Goal: Task Accomplishment & Management: Manage account settings

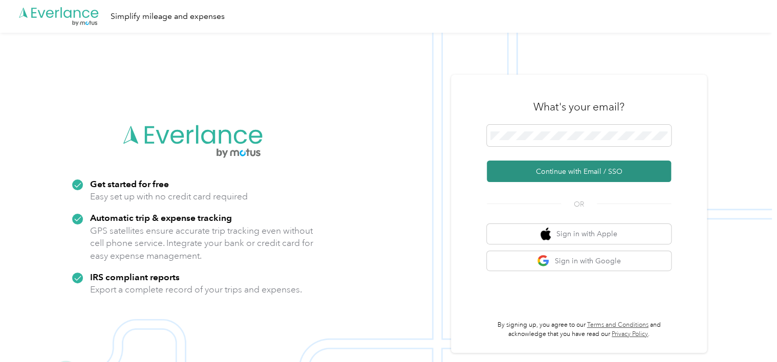
click at [537, 172] on button "Continue with Email / SSO" at bounding box center [578, 171] width 184 height 21
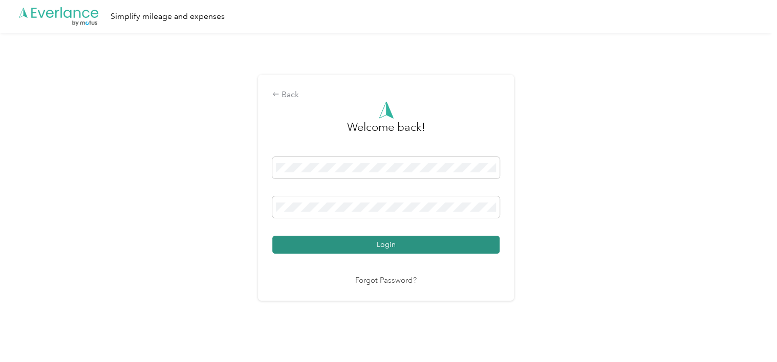
click at [404, 243] on button "Login" at bounding box center [385, 245] width 227 height 18
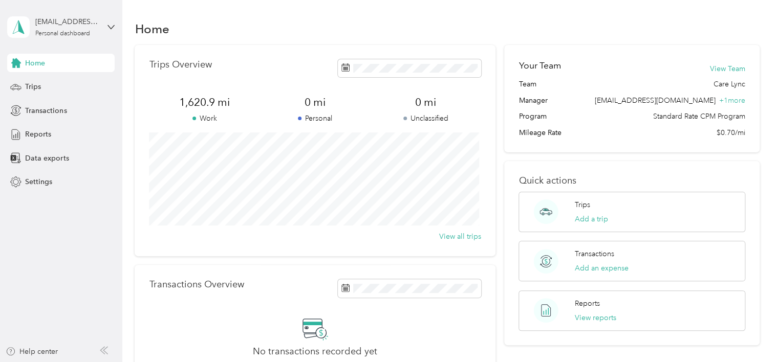
click at [287, 33] on div "Home" at bounding box center [447, 28] width 624 height 21
click at [65, 85] on div "Trips" at bounding box center [60, 87] width 107 height 18
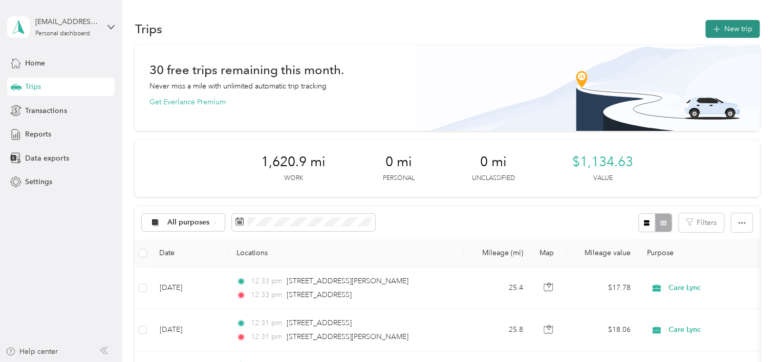
click at [711, 27] on icon "button" at bounding box center [716, 30] width 12 height 12
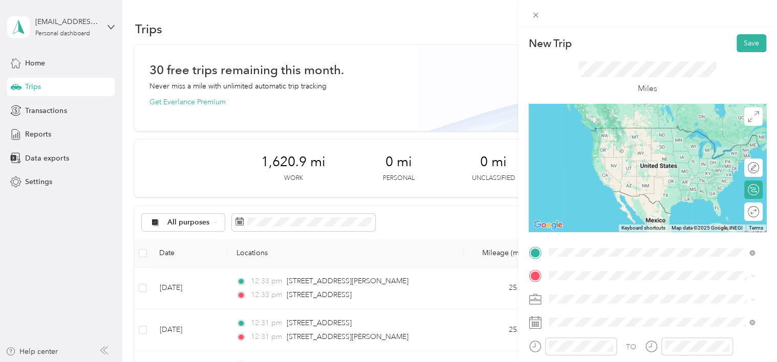
click at [633, 131] on span "[STREET_ADDRESS][US_STATE]" at bounding box center [618, 127] width 102 height 9
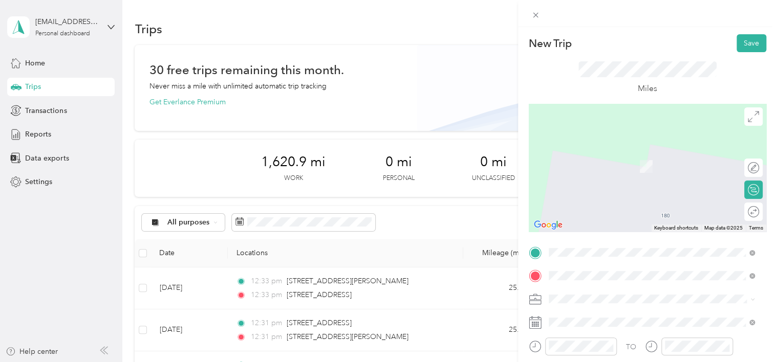
click at [608, 150] on span "[STREET_ADDRESS][US_STATE]" at bounding box center [618, 151] width 102 height 9
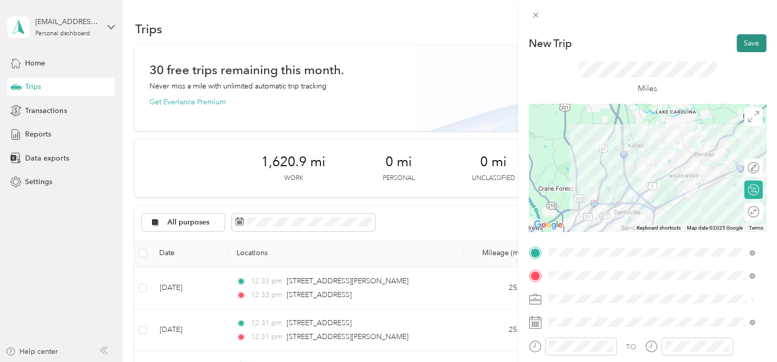
click at [740, 43] on button "Save" at bounding box center [751, 43] width 30 height 18
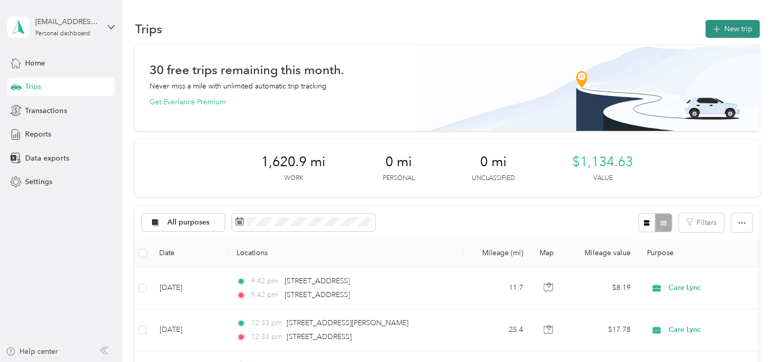
click at [712, 34] on icon "button" at bounding box center [716, 30] width 12 height 12
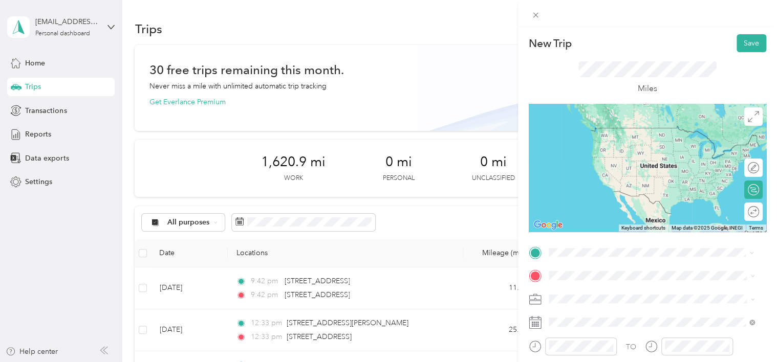
click at [610, 131] on span "[STREET_ADDRESS][US_STATE]" at bounding box center [618, 127] width 102 height 9
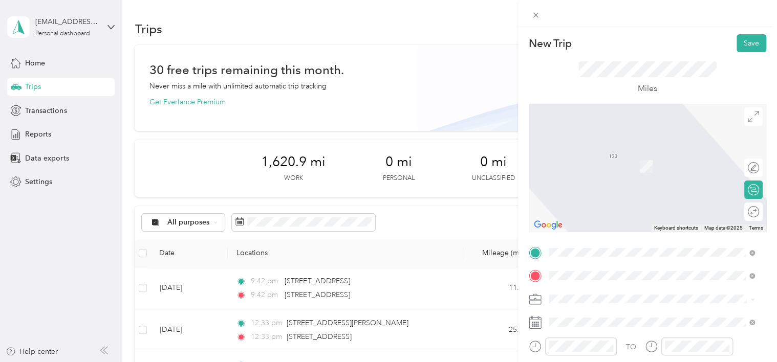
click at [626, 156] on span "[STREET_ADDRESS][US_STATE]" at bounding box center [618, 151] width 102 height 9
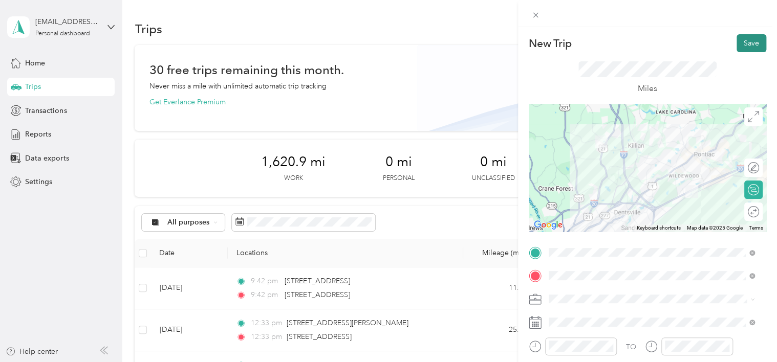
click at [742, 41] on button "Save" at bounding box center [751, 43] width 30 height 18
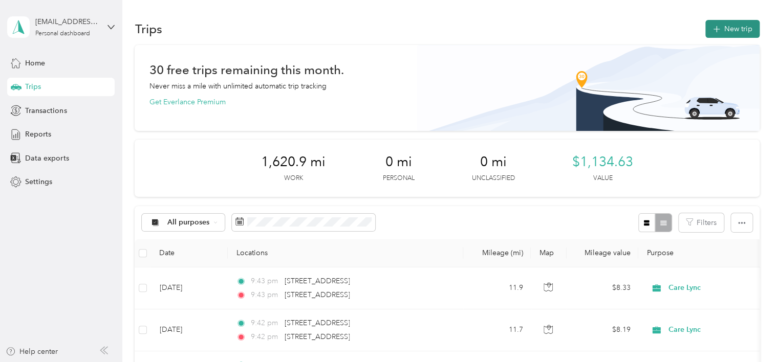
click at [725, 30] on button "New trip" at bounding box center [732, 29] width 54 height 18
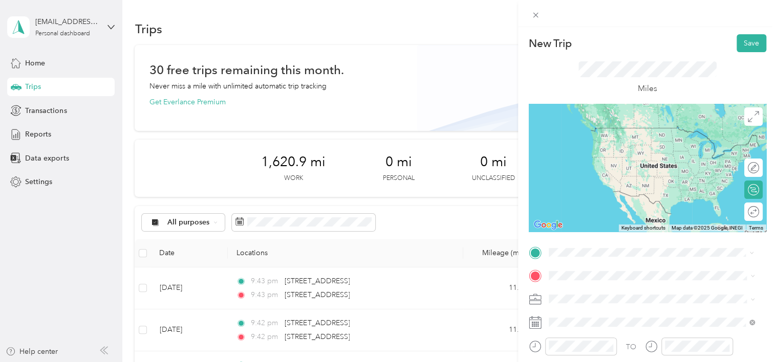
click at [610, 127] on span "[STREET_ADDRESS][US_STATE]" at bounding box center [618, 127] width 102 height 9
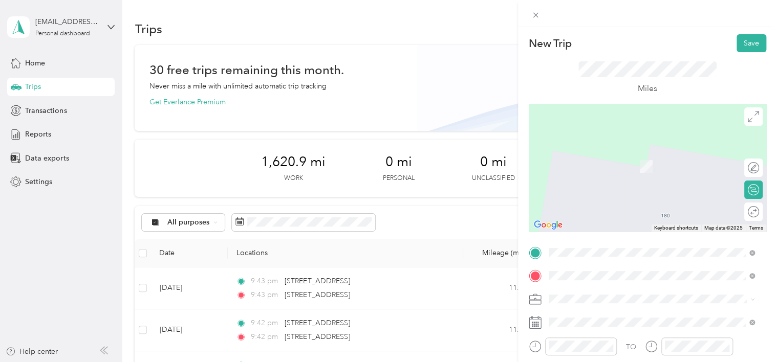
click at [605, 156] on span "[STREET_ADDRESS][US_STATE]" at bounding box center [618, 151] width 102 height 9
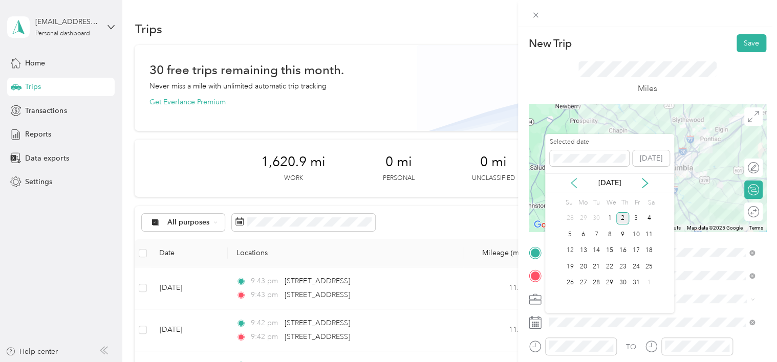
click at [573, 183] on icon at bounding box center [573, 183] width 10 height 10
click at [624, 218] on div "4" at bounding box center [622, 218] width 13 height 13
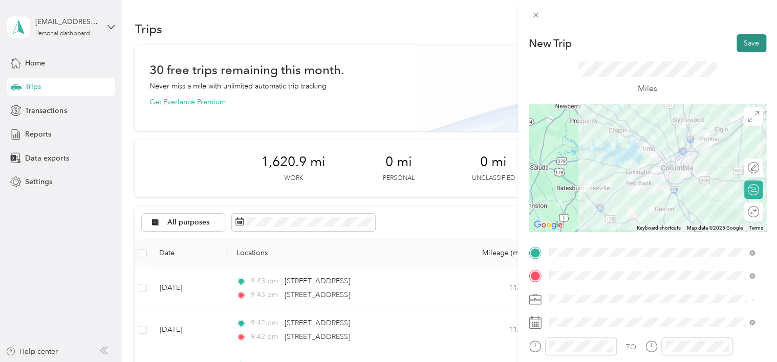
click at [740, 46] on button "Save" at bounding box center [751, 43] width 30 height 18
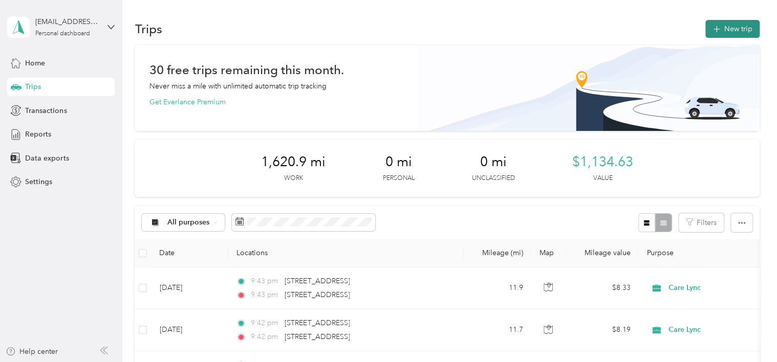
click at [720, 35] on button "New trip" at bounding box center [732, 29] width 54 height 18
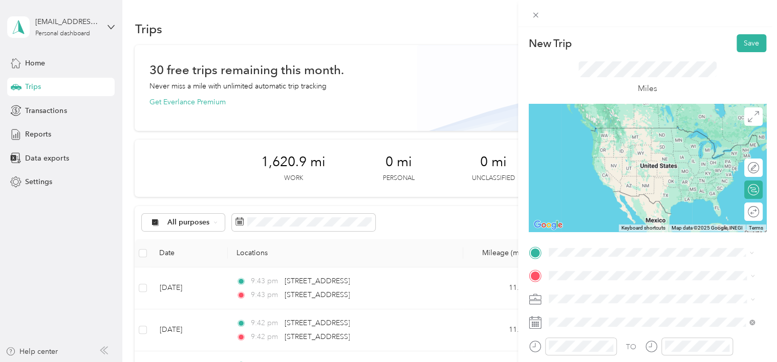
click at [622, 130] on span "[STREET_ADDRESS][US_STATE]" at bounding box center [618, 127] width 102 height 9
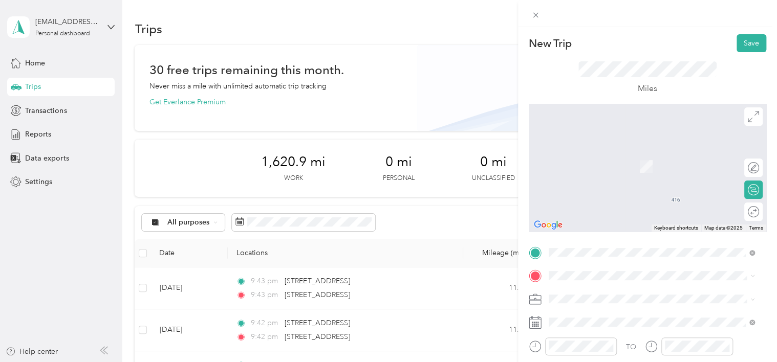
click at [626, 151] on span "[STREET_ADDRESS][US_STATE]" at bounding box center [618, 146] width 102 height 9
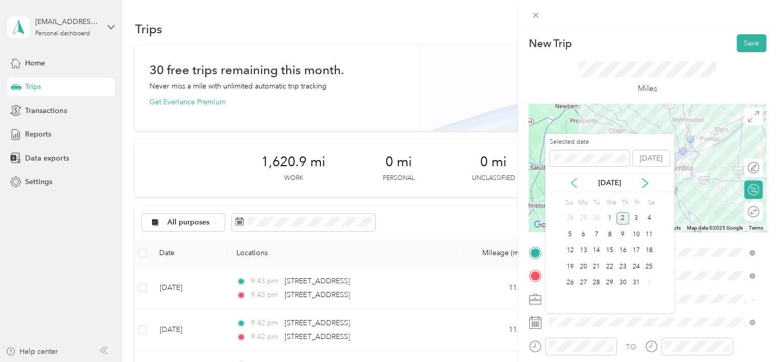
click at [578, 186] on icon at bounding box center [573, 183] width 10 height 10
click at [624, 221] on div "4" at bounding box center [622, 218] width 13 height 13
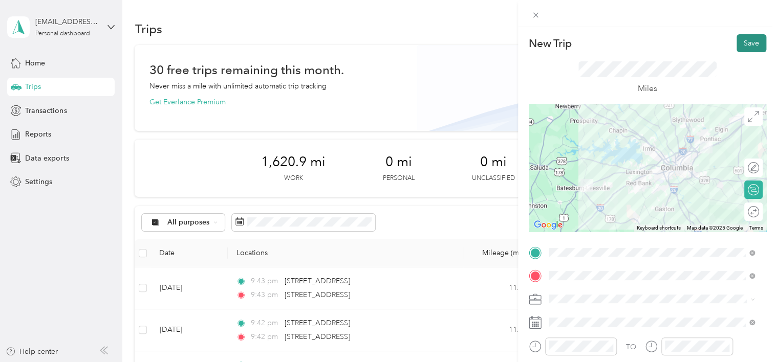
click at [742, 43] on button "Save" at bounding box center [751, 43] width 30 height 18
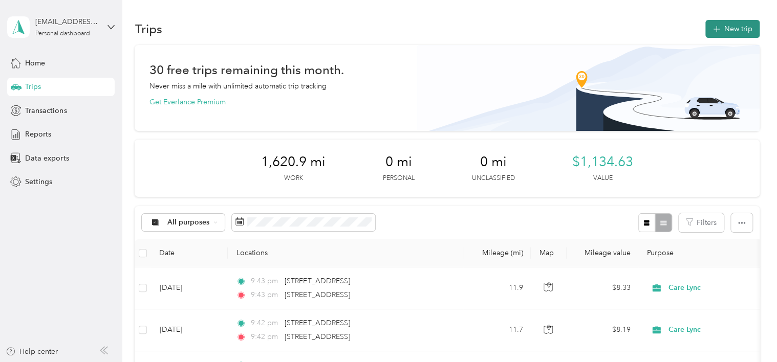
click at [720, 26] on button "New trip" at bounding box center [732, 29] width 54 height 18
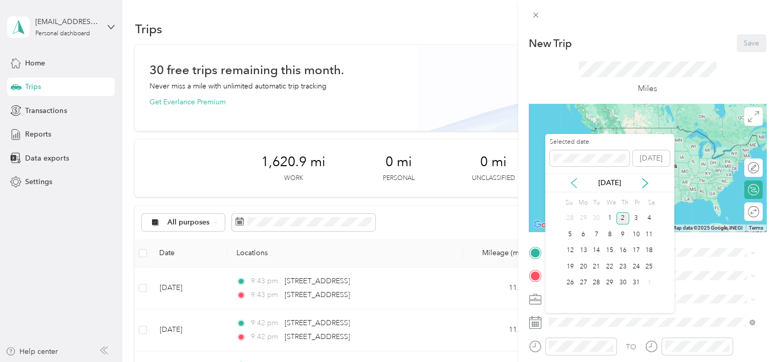
click at [575, 183] on icon at bounding box center [573, 183] width 10 height 10
click at [597, 234] on div "9" at bounding box center [595, 234] width 13 height 13
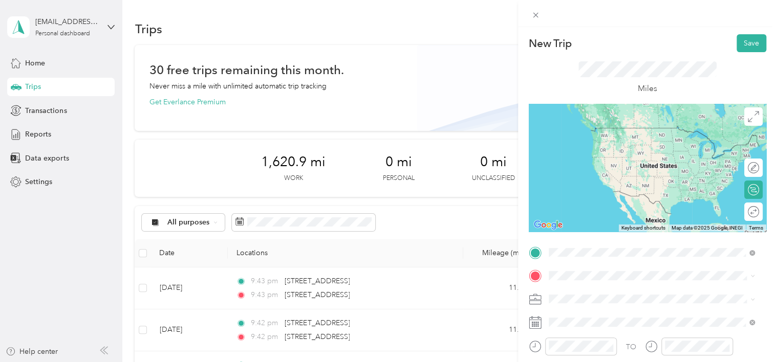
click at [639, 136] on div "[STREET_ADDRESS][US_STATE]" at bounding box center [651, 129] width 199 height 14
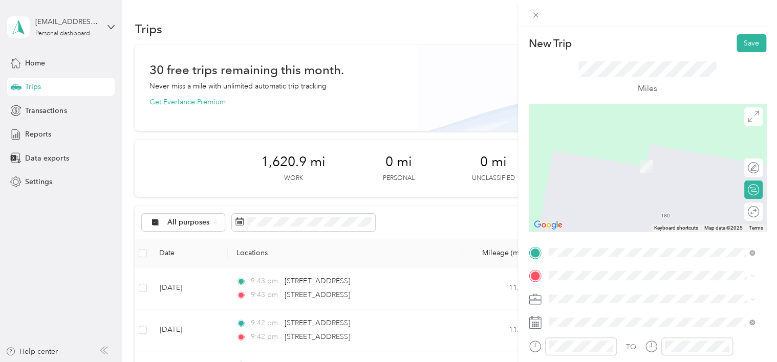
click at [613, 150] on span "[STREET_ADDRESS][PERSON_NAME][US_STATE]" at bounding box center [646, 145] width 159 height 9
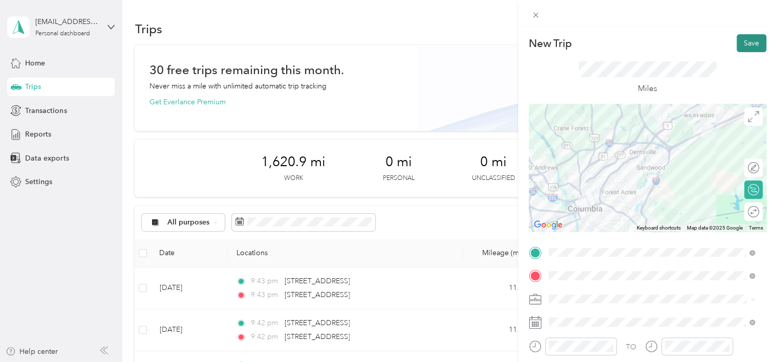
click at [736, 47] on button "Save" at bounding box center [751, 43] width 30 height 18
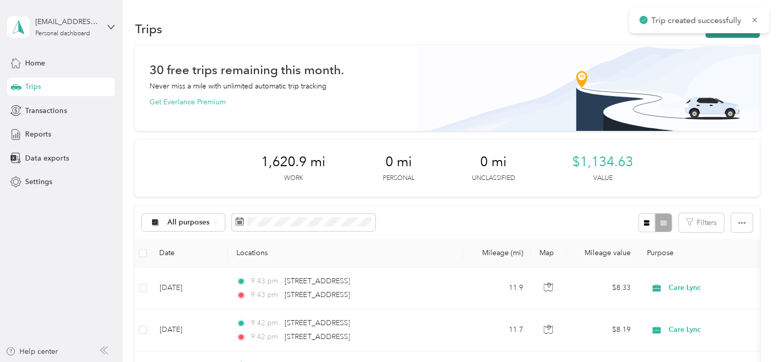
click at [711, 36] on button "New trip" at bounding box center [732, 29] width 54 height 18
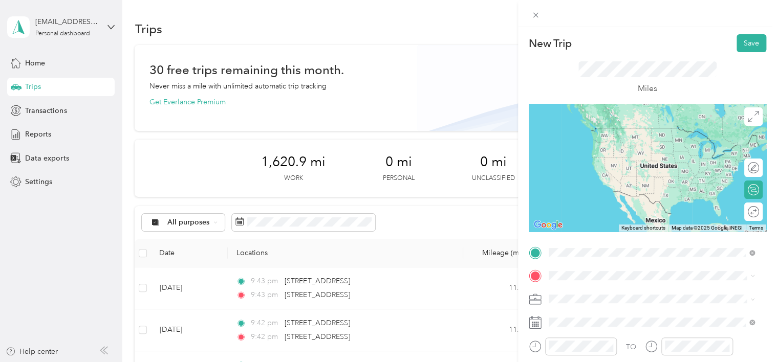
click at [617, 136] on div "[STREET_ADDRESS][PERSON_NAME][US_STATE]" at bounding box center [651, 129] width 199 height 14
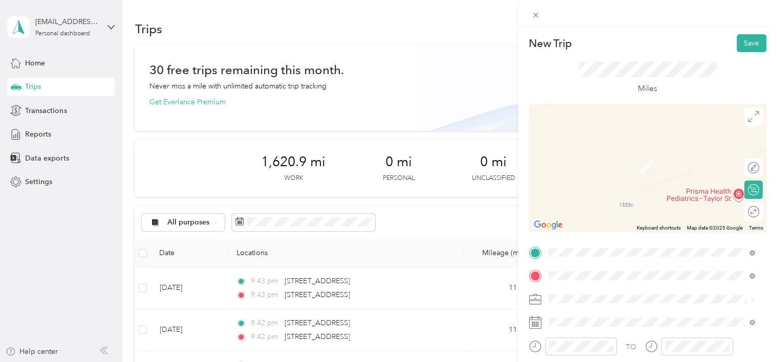
click at [623, 153] on span "[STREET_ADDRESS][US_STATE]" at bounding box center [618, 151] width 102 height 9
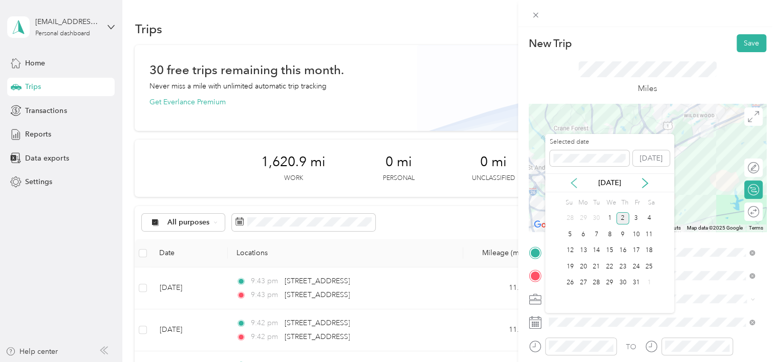
click at [577, 186] on icon at bounding box center [573, 183] width 10 height 10
click at [597, 236] on div "9" at bounding box center [595, 234] width 13 height 13
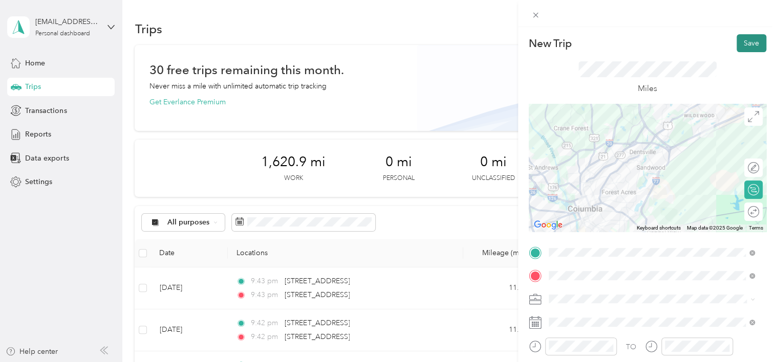
click at [738, 41] on button "Save" at bounding box center [751, 43] width 30 height 18
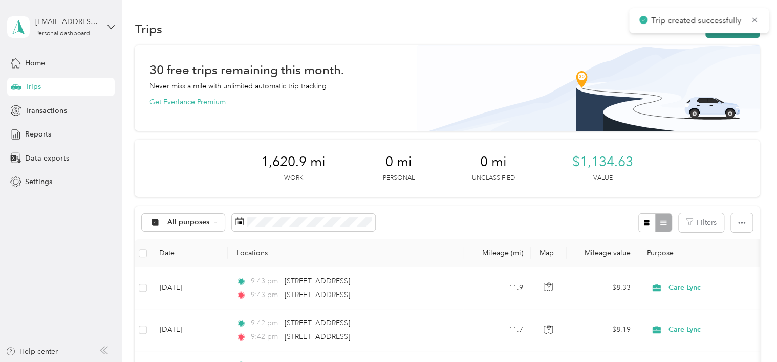
click at [717, 34] on button "New trip" at bounding box center [732, 29] width 54 height 18
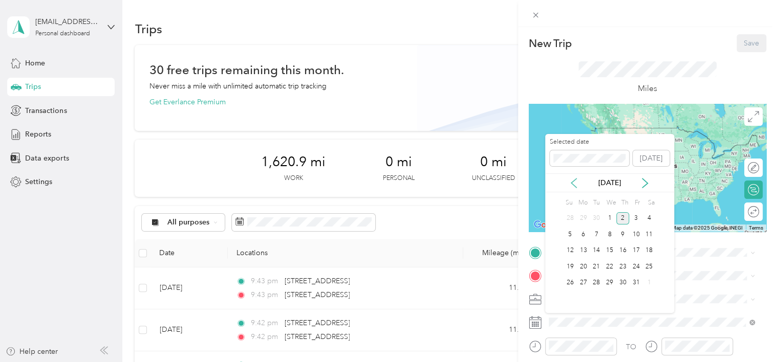
click at [579, 180] on icon at bounding box center [573, 183] width 10 height 10
click at [620, 233] on div "11" at bounding box center [622, 234] width 13 height 13
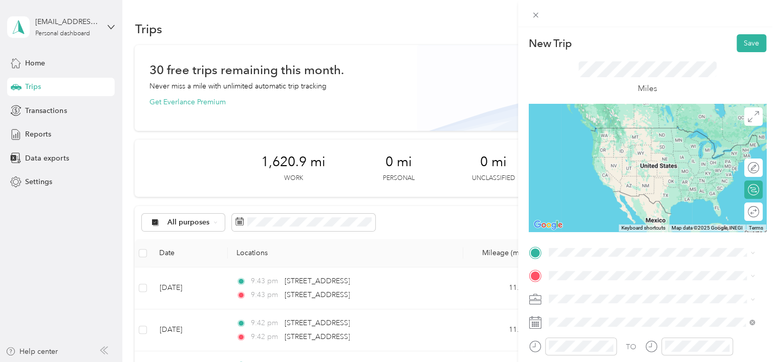
click at [638, 141] on ol "From search results [STREET_ADDRESS][US_STATE] [STREET_ADDRESS][US_STATE] [STRE…" at bounding box center [651, 158] width 213 height 123
click at [640, 127] on span "[STREET_ADDRESS][US_STATE]" at bounding box center [618, 122] width 102 height 9
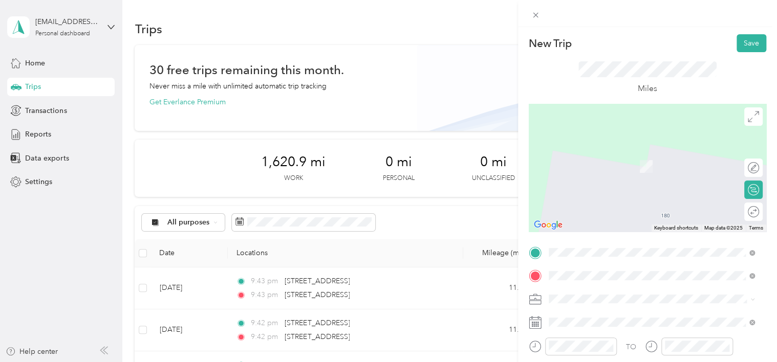
click at [632, 151] on span "[STREET_ADDRESS][US_STATE]" at bounding box center [618, 151] width 102 height 9
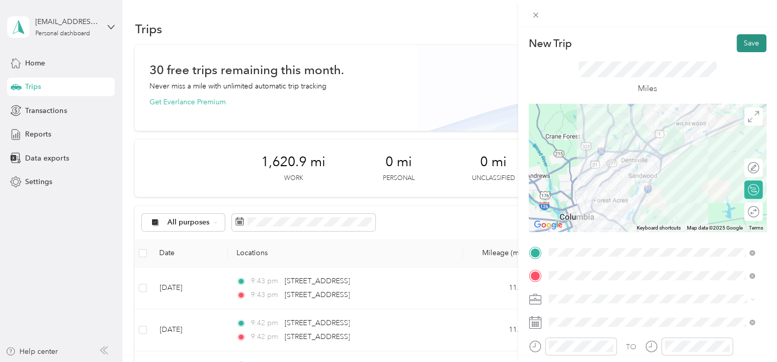
click at [740, 48] on button "Save" at bounding box center [751, 43] width 30 height 18
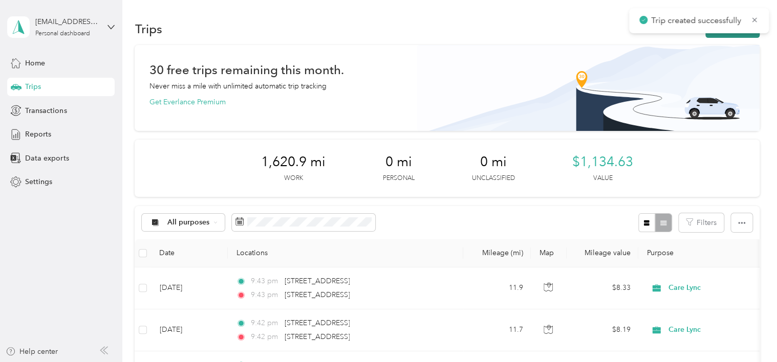
click at [713, 37] on button "New trip" at bounding box center [732, 29] width 54 height 18
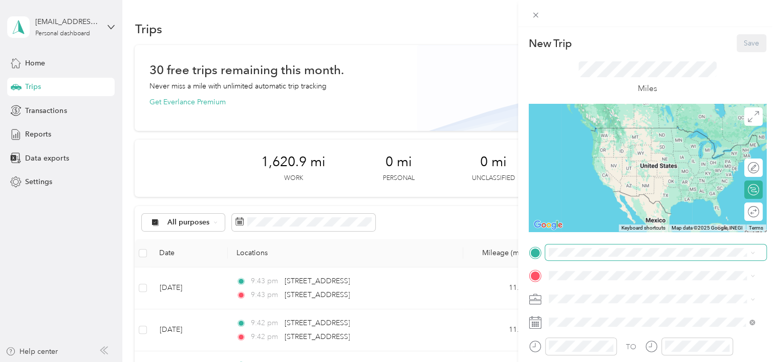
click at [577, 260] on span at bounding box center [655, 253] width 221 height 16
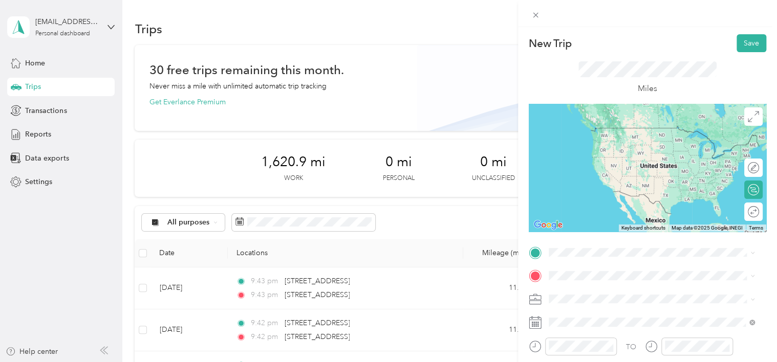
click at [634, 127] on span "[STREET_ADDRESS][US_STATE]" at bounding box center [618, 126] width 102 height 9
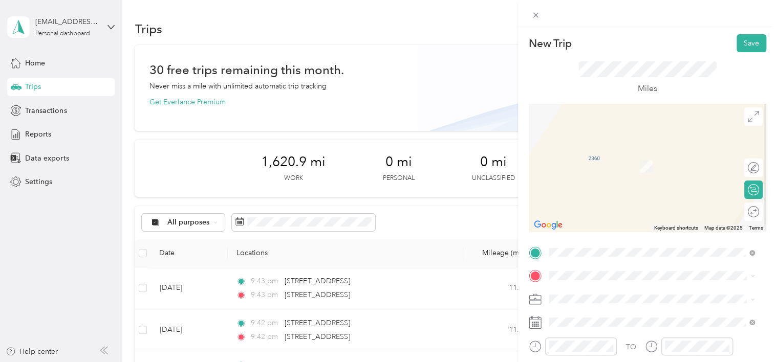
click at [623, 156] on span "[STREET_ADDRESS][PERSON_NAME][US_STATE]" at bounding box center [646, 151] width 159 height 9
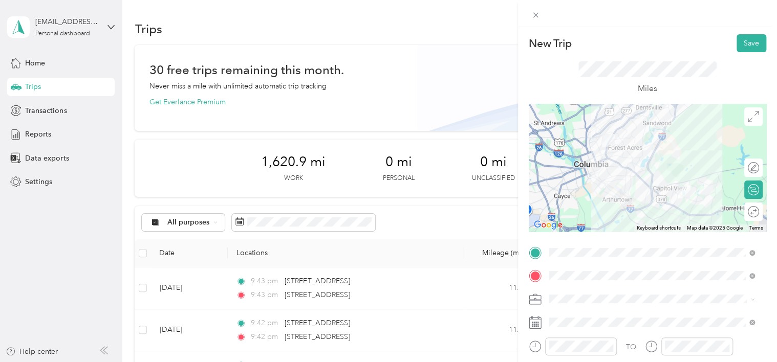
click at [555, 316] on div "Care Lync" at bounding box center [645, 313] width 187 height 11
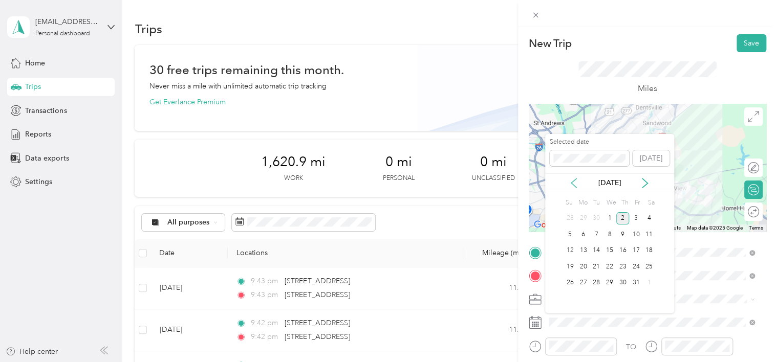
click at [574, 184] on icon at bounding box center [573, 183] width 10 height 10
click at [624, 236] on div "11" at bounding box center [622, 234] width 13 height 13
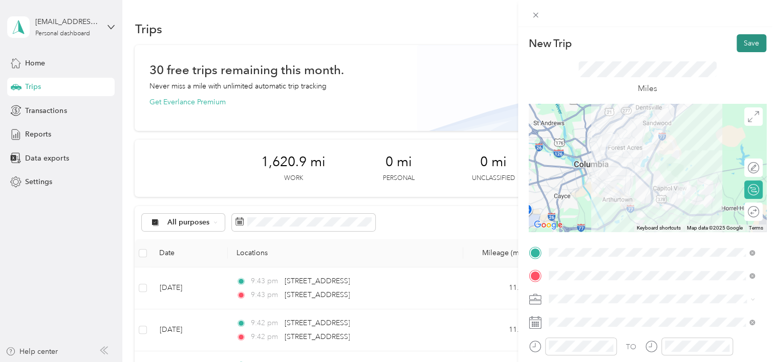
click at [747, 47] on button "Save" at bounding box center [751, 43] width 30 height 18
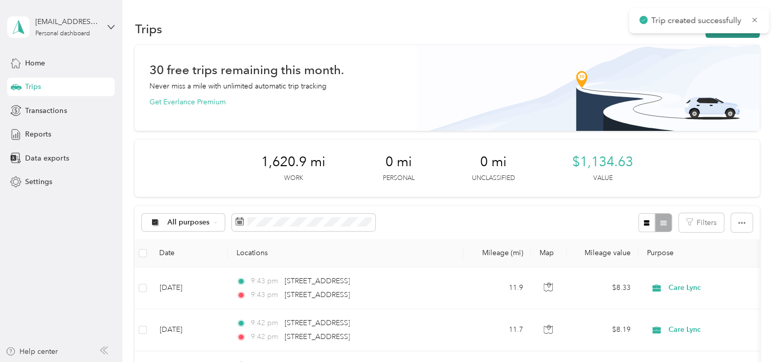
click at [724, 33] on button "New trip" at bounding box center [732, 29] width 54 height 18
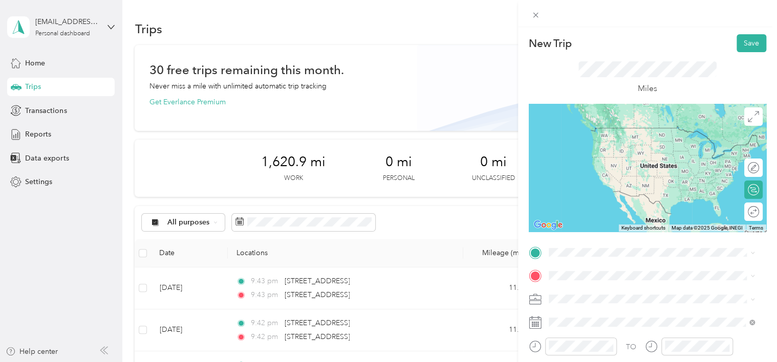
click at [620, 127] on span "[STREET_ADDRESS][PERSON_NAME][US_STATE]" at bounding box center [646, 122] width 159 height 9
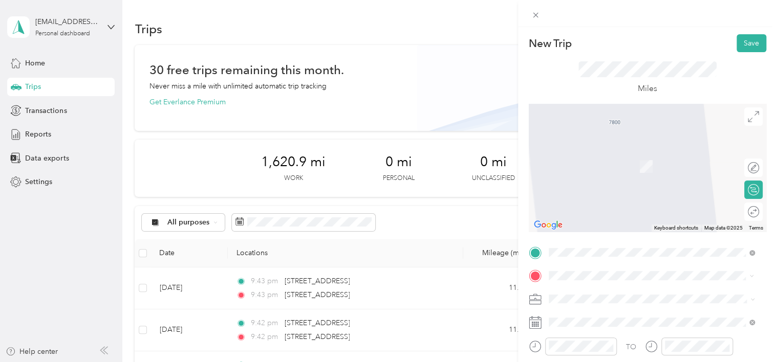
click at [632, 159] on div "[STREET_ADDRESS][US_STATE]" at bounding box center [651, 152] width 199 height 14
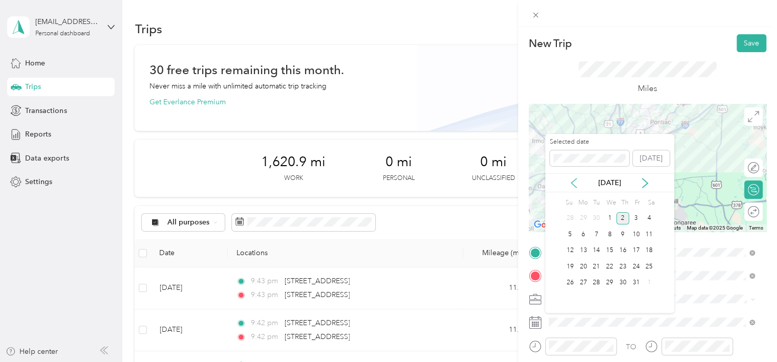
click at [575, 186] on icon at bounding box center [573, 183] width 5 height 9
click at [620, 238] on div "11" at bounding box center [622, 234] width 13 height 13
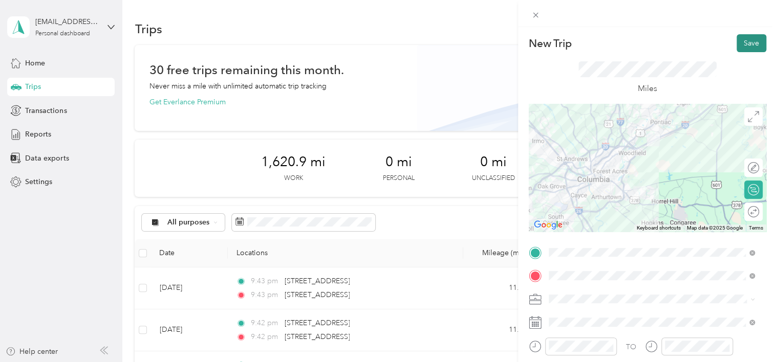
click at [747, 43] on button "Save" at bounding box center [751, 43] width 30 height 18
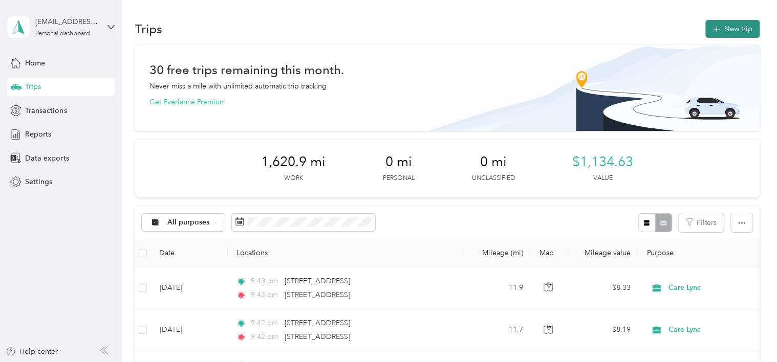
click at [714, 35] on button "New trip" at bounding box center [732, 29] width 54 height 18
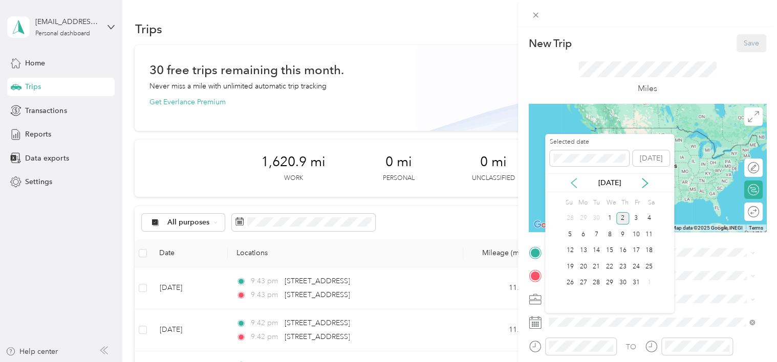
click at [577, 184] on icon at bounding box center [573, 183] width 10 height 10
click at [636, 237] on div "12" at bounding box center [635, 234] width 13 height 13
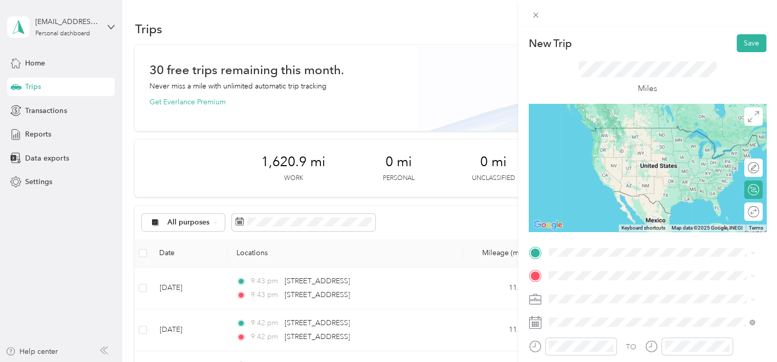
click at [616, 127] on span "[STREET_ADDRESS][US_STATE]" at bounding box center [618, 122] width 102 height 9
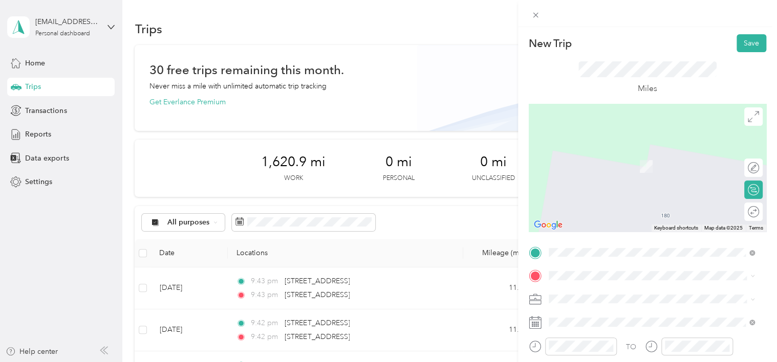
click at [626, 166] on div "[STREET_ADDRESS][US_STATE]" at bounding box center [651, 159] width 199 height 14
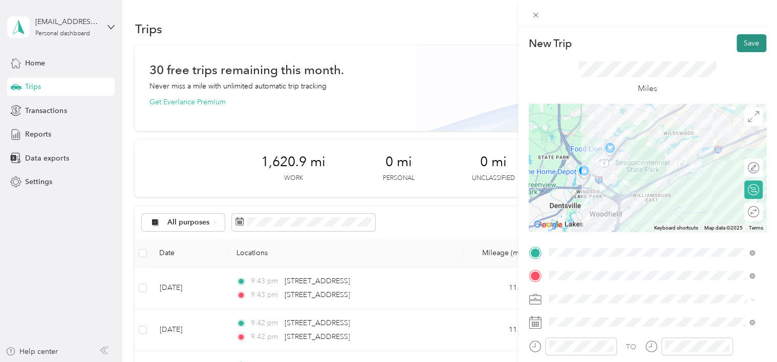
click at [743, 43] on button "Save" at bounding box center [751, 43] width 30 height 18
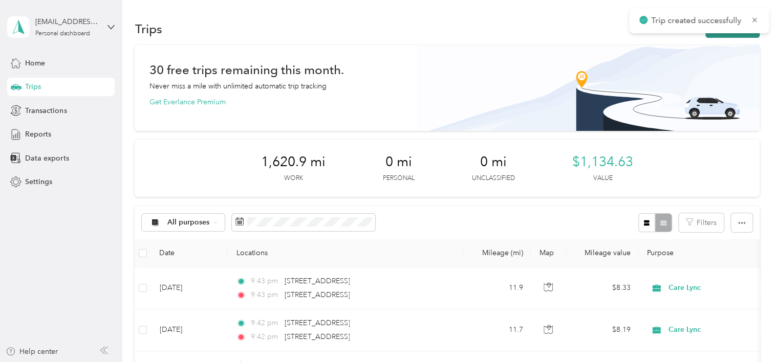
click at [720, 36] on button "New trip" at bounding box center [732, 29] width 54 height 18
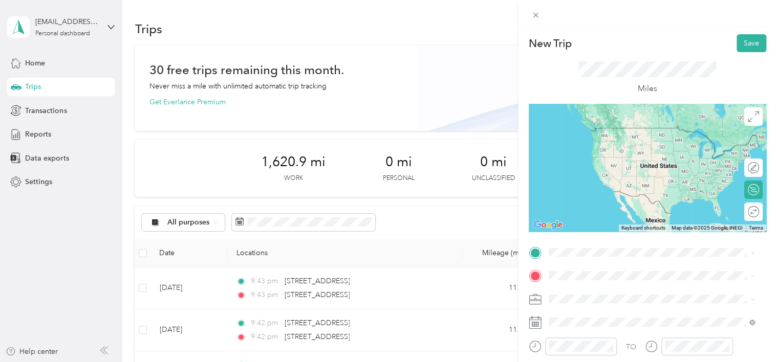
click at [600, 151] on ol "From search results [STREET_ADDRESS][GEOGRAPHIC_DATA][US_STATE][PERSON_NAME][PE…" at bounding box center [651, 170] width 213 height 125
click at [616, 144] on li "[STREET_ADDRESS][US_STATE]" at bounding box center [651, 133] width 213 height 21
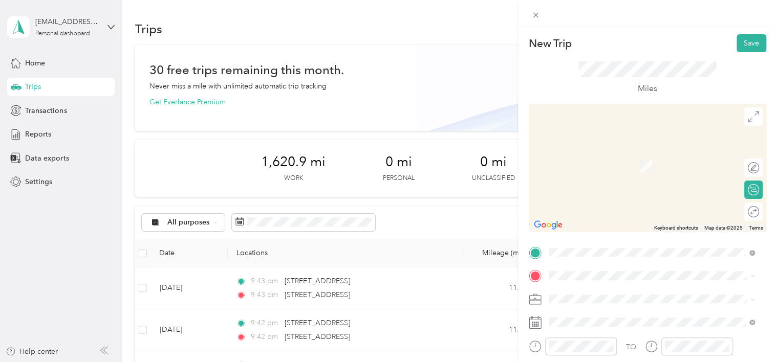
click at [646, 151] on span "[STREET_ADDRESS][US_STATE]" at bounding box center [618, 146] width 102 height 9
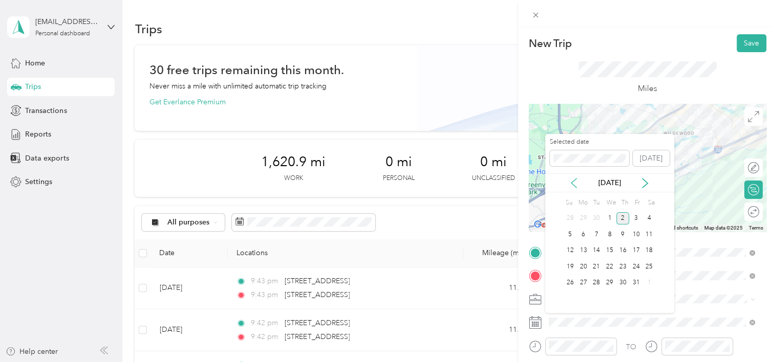
click at [569, 182] on icon at bounding box center [573, 183] width 10 height 10
click at [636, 233] on div "12" at bounding box center [635, 234] width 13 height 13
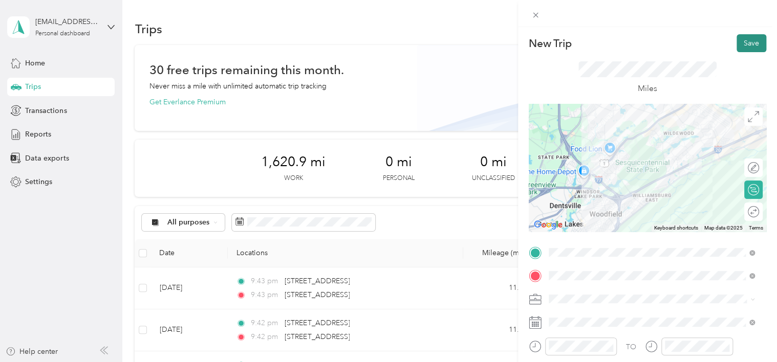
click at [746, 43] on button "Save" at bounding box center [751, 43] width 30 height 18
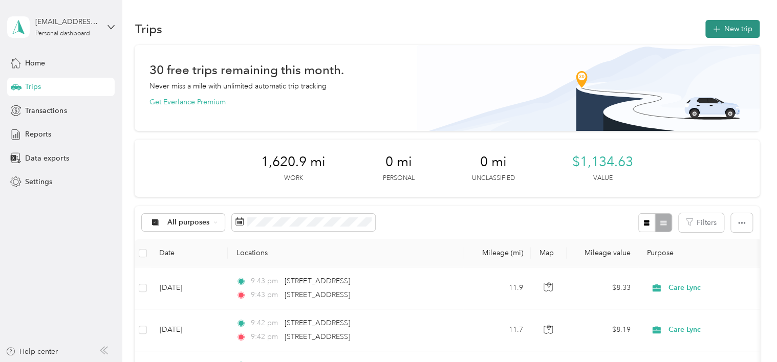
click at [724, 27] on button "New trip" at bounding box center [732, 29] width 54 height 18
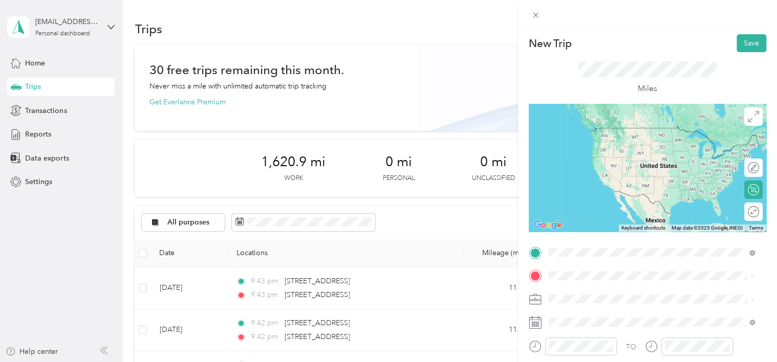
click at [607, 118] on li "[STREET_ADDRESS][US_STATE]" at bounding box center [651, 128] width 213 height 21
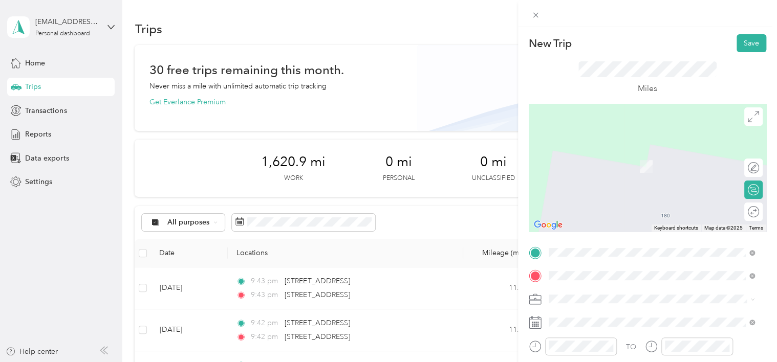
click at [623, 156] on span "[STREET_ADDRESS][US_STATE]" at bounding box center [618, 151] width 102 height 9
click at [623, 150] on span "[STREET_ADDRESS][US_STATE]" at bounding box center [618, 145] width 102 height 9
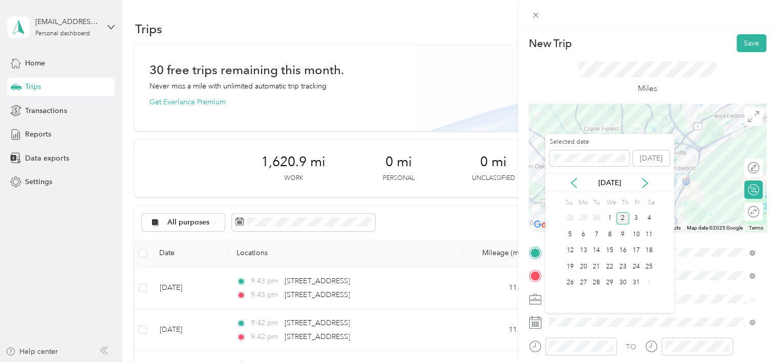
click at [576, 189] on div "[DATE]" at bounding box center [609, 182] width 129 height 19
click at [575, 186] on icon at bounding box center [573, 183] width 10 height 10
click at [595, 267] on div "23" at bounding box center [595, 266] width 13 height 13
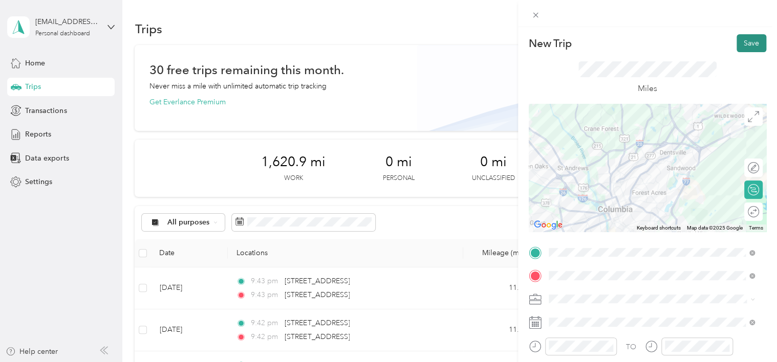
click at [736, 48] on button "Save" at bounding box center [751, 43] width 30 height 18
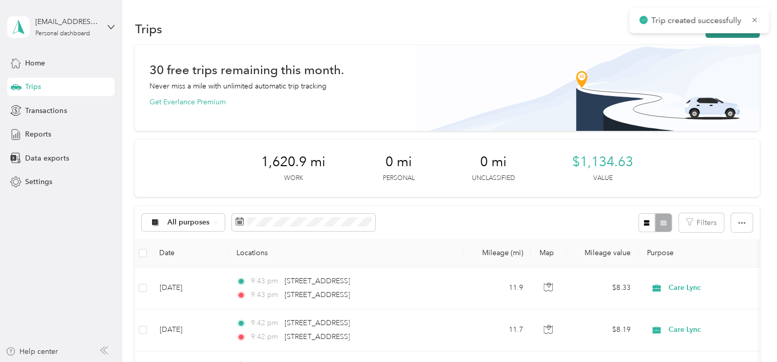
click at [712, 36] on button "New trip" at bounding box center [732, 29] width 54 height 18
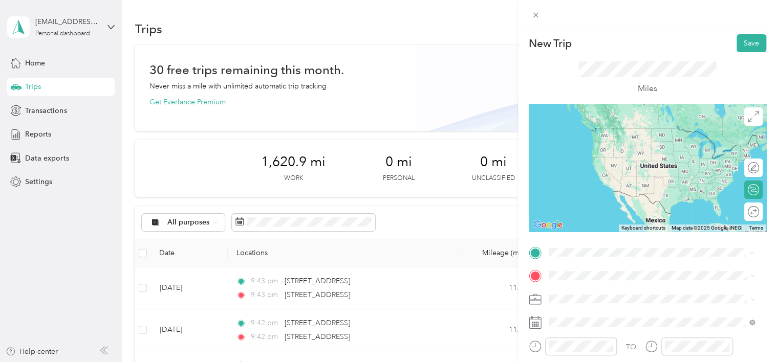
click at [620, 128] on span "[STREET_ADDRESS][US_STATE]" at bounding box center [618, 127] width 102 height 9
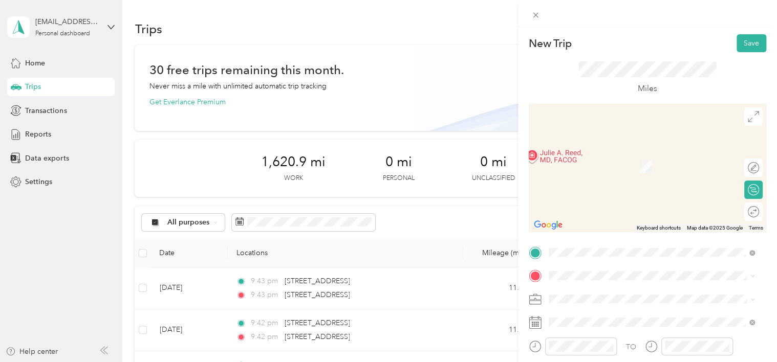
click at [634, 153] on span "[STREET_ADDRESS][US_STATE]" at bounding box center [618, 150] width 102 height 9
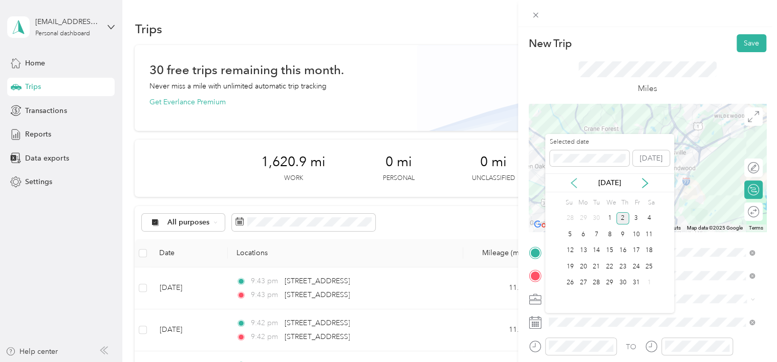
click at [575, 182] on icon at bounding box center [573, 183] width 10 height 10
click at [600, 264] on div "23" at bounding box center [595, 266] width 13 height 13
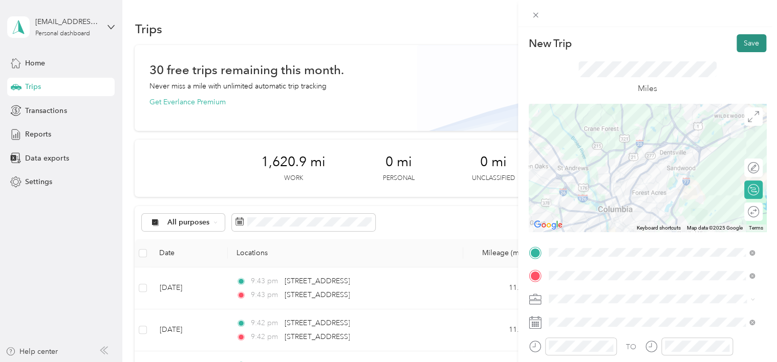
click at [741, 44] on button "Save" at bounding box center [751, 43] width 30 height 18
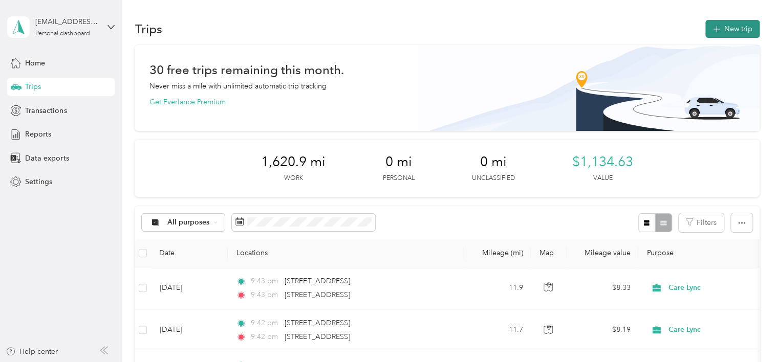
click at [712, 34] on icon "button" at bounding box center [716, 30] width 12 height 12
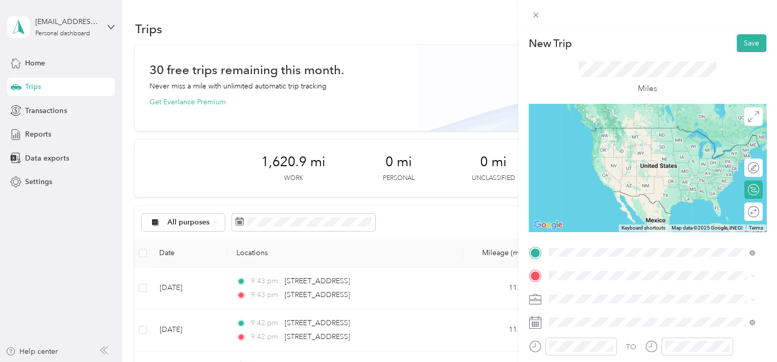
click at [643, 131] on span "[STREET_ADDRESS][US_STATE]" at bounding box center [618, 127] width 102 height 9
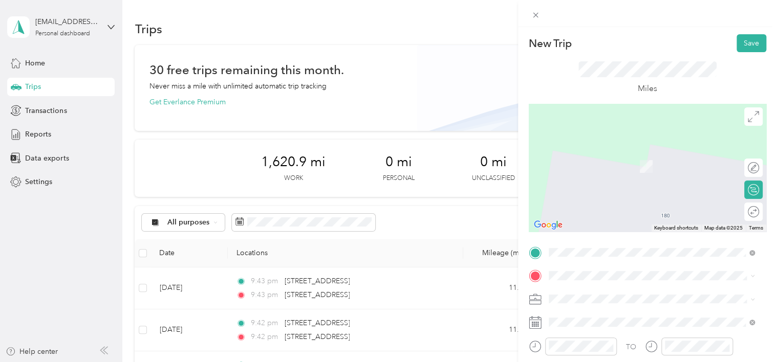
click at [637, 150] on span "[STREET_ADDRESS][US_STATE]" at bounding box center [618, 145] width 102 height 9
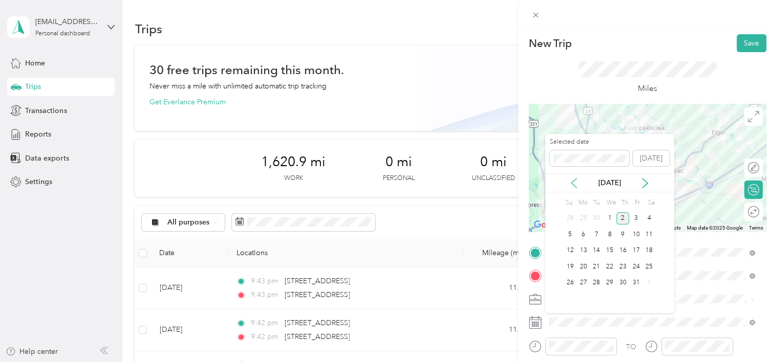
click at [570, 185] on icon at bounding box center [573, 183] width 10 height 10
click at [611, 265] on div "24" at bounding box center [609, 266] width 13 height 13
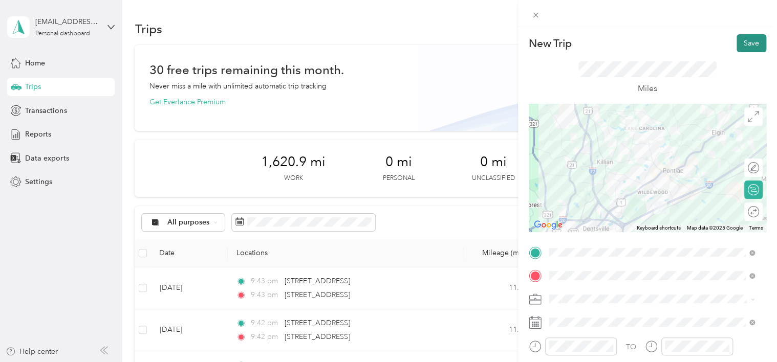
click at [738, 41] on button "Save" at bounding box center [751, 43] width 30 height 18
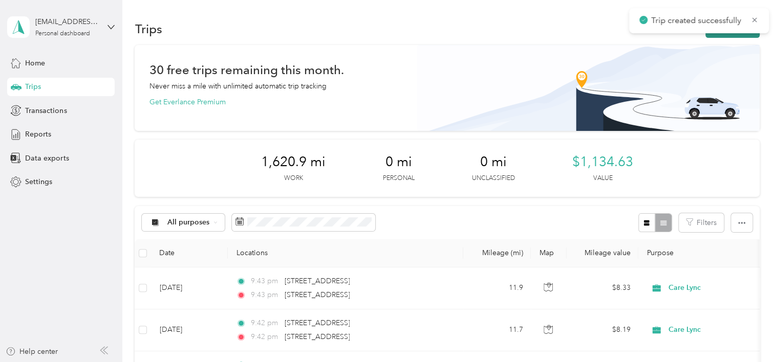
click at [711, 35] on button "New trip" at bounding box center [732, 29] width 54 height 18
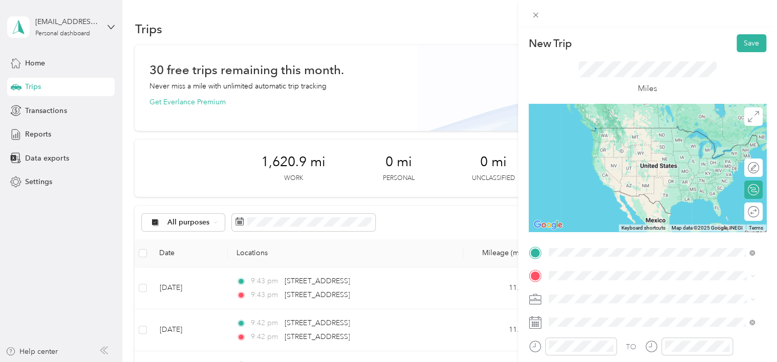
click at [599, 132] on span "[STREET_ADDRESS][US_STATE]" at bounding box center [618, 127] width 102 height 9
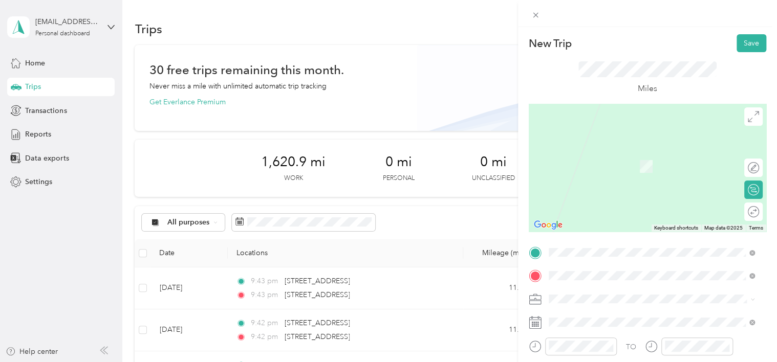
click at [624, 156] on span "[STREET_ADDRESS][US_STATE]" at bounding box center [618, 151] width 102 height 9
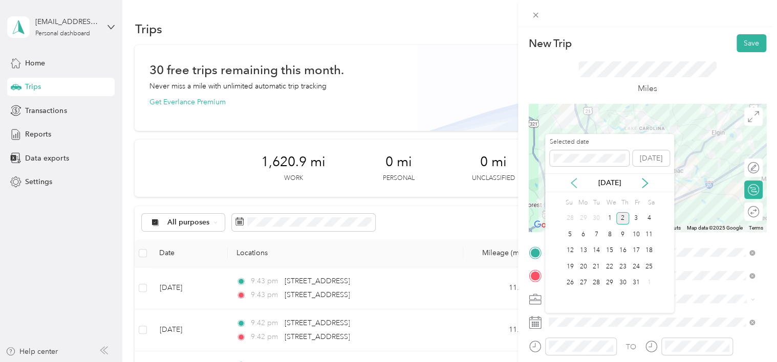
click at [577, 188] on icon at bounding box center [573, 183] width 10 height 10
click at [608, 268] on div "24" at bounding box center [609, 266] width 13 height 13
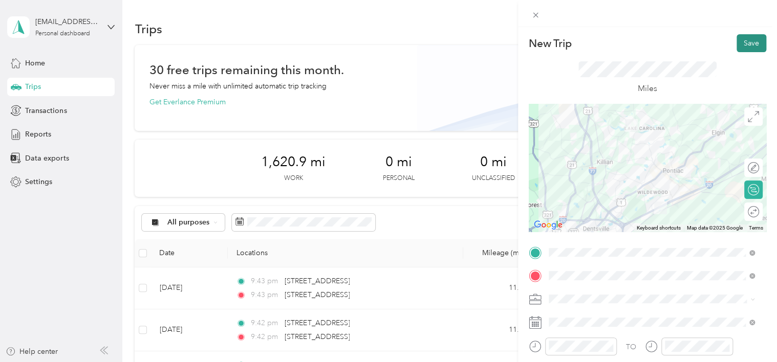
click at [744, 47] on button "Save" at bounding box center [751, 43] width 30 height 18
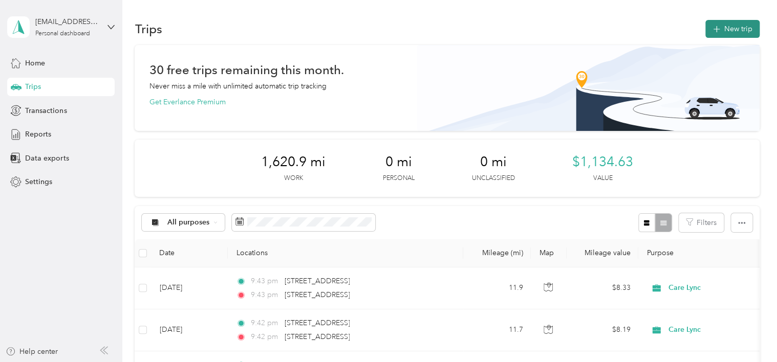
click at [711, 35] on button "New trip" at bounding box center [732, 29] width 54 height 18
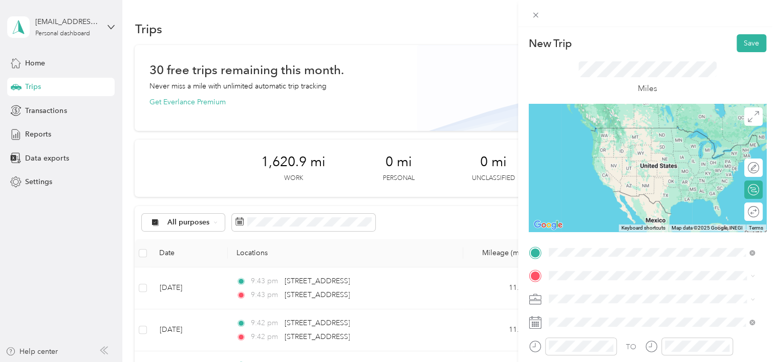
click at [612, 127] on span "[STREET_ADDRESS][US_STATE]" at bounding box center [618, 127] width 102 height 9
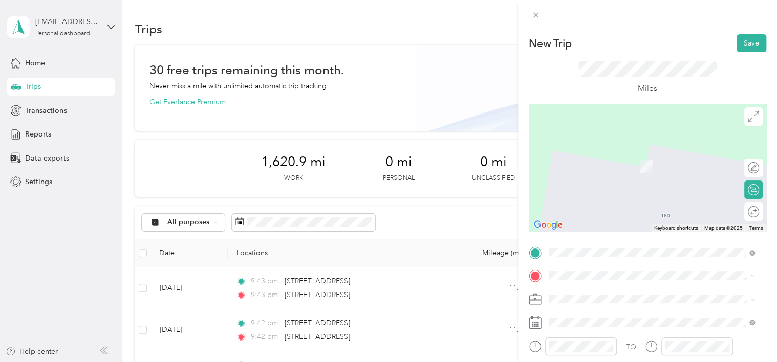
click at [460, 226] on div "New Trip Save This trip cannot be edited because it is either under review, app…" at bounding box center [388, 181] width 777 height 362
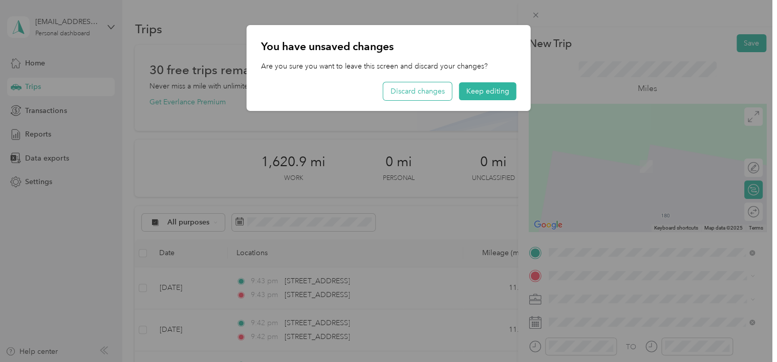
click at [433, 93] on button "Discard changes" at bounding box center [417, 91] width 69 height 18
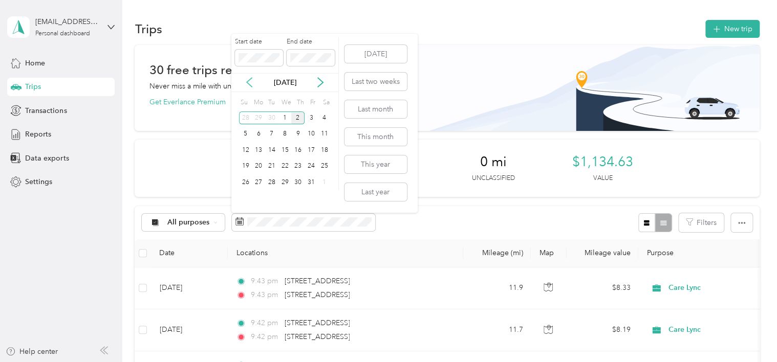
click at [247, 82] on icon at bounding box center [249, 82] width 5 height 9
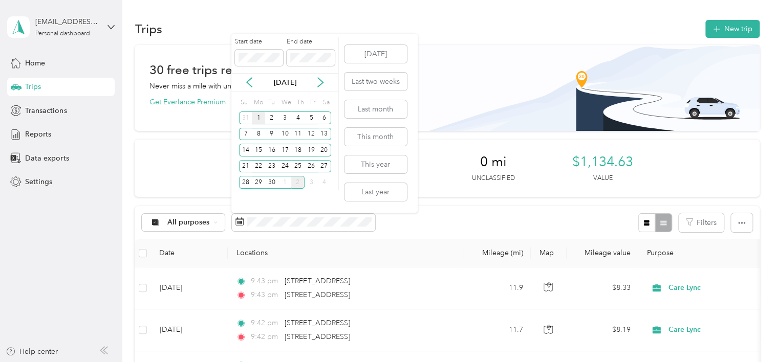
click at [258, 121] on div "1" at bounding box center [258, 118] width 13 height 13
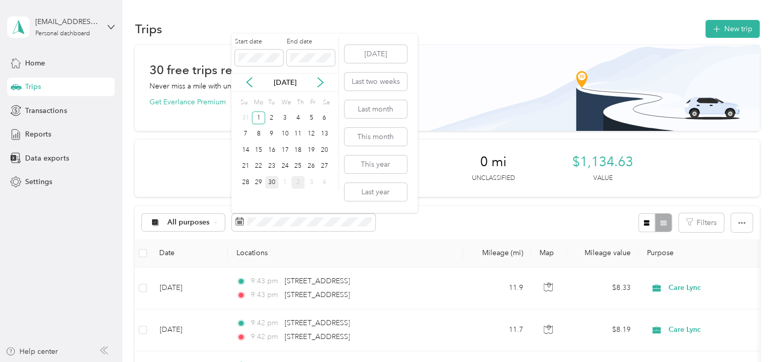
click at [272, 182] on div "30" at bounding box center [271, 182] width 13 height 13
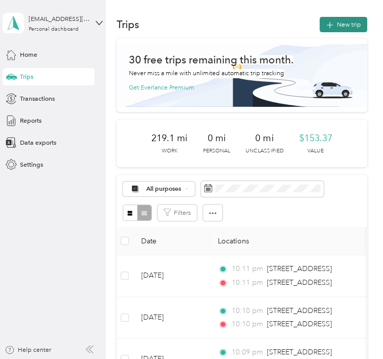
click at [340, 26] on button "New trip" at bounding box center [344, 24] width 48 height 15
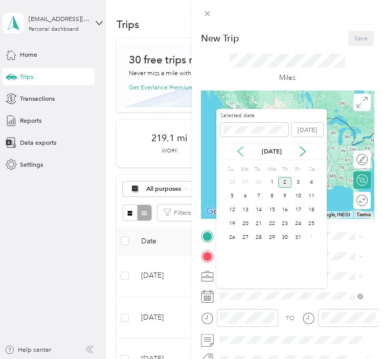
click at [239, 153] on icon at bounding box center [240, 151] width 5 height 9
click at [273, 223] on div "24" at bounding box center [271, 223] width 13 height 11
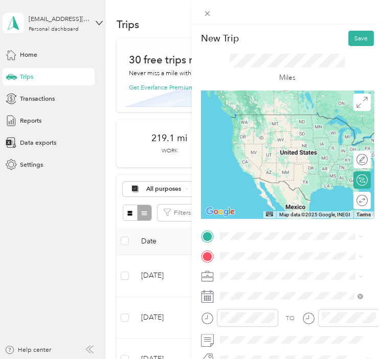
click at [285, 130] on span "[STREET_ADDRESS][US_STATE]" at bounding box center [281, 126] width 89 height 8
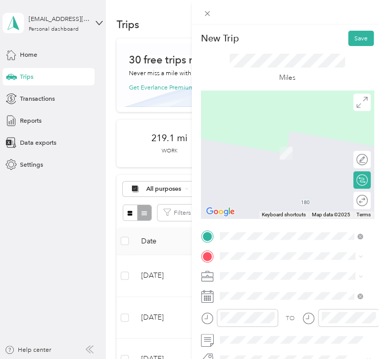
click at [293, 176] on span "[STREET_ADDRESS][US_STATE]" at bounding box center [281, 172] width 89 height 8
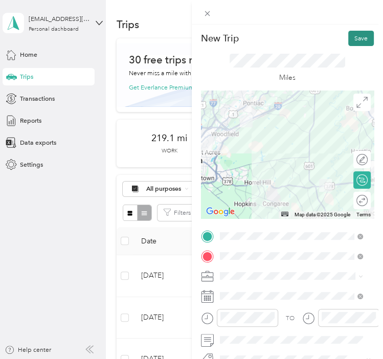
click at [354, 38] on button "Save" at bounding box center [361, 38] width 26 height 15
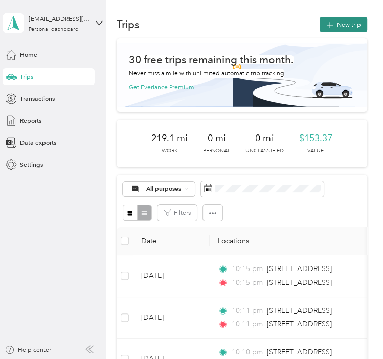
click at [336, 27] on button "New trip" at bounding box center [344, 24] width 48 height 15
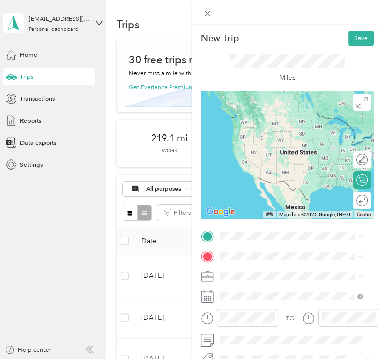
click at [284, 130] on span "[STREET_ADDRESS][US_STATE]" at bounding box center [281, 126] width 89 height 8
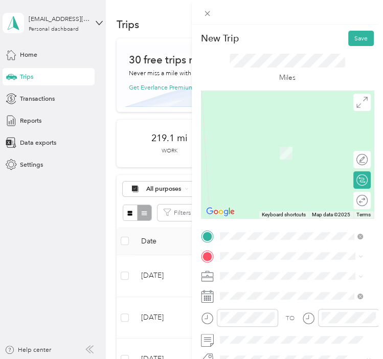
click at [296, 150] on span "[STREET_ADDRESS][US_STATE]" at bounding box center [281, 146] width 89 height 8
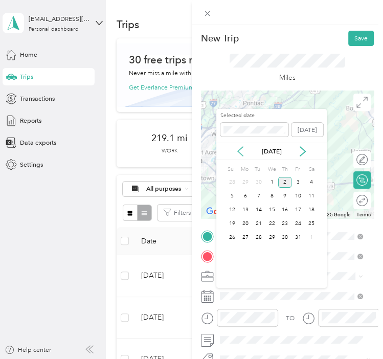
click at [237, 152] on icon at bounding box center [240, 151] width 10 height 10
click at [273, 225] on div "24" at bounding box center [271, 223] width 13 height 11
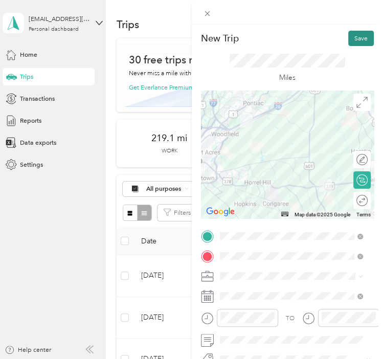
click at [350, 36] on button "Save" at bounding box center [361, 38] width 26 height 15
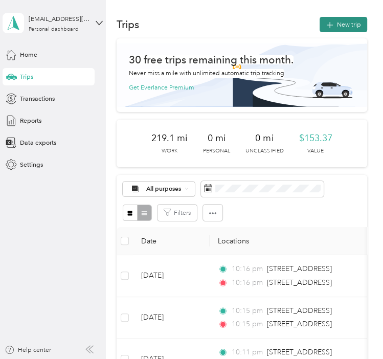
click at [344, 25] on button "New trip" at bounding box center [344, 24] width 48 height 15
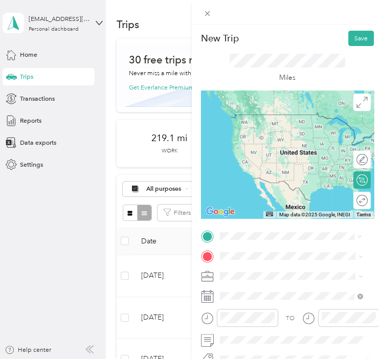
click at [296, 129] on span "[STREET_ADDRESS][US_STATE]" at bounding box center [281, 129] width 89 height 8
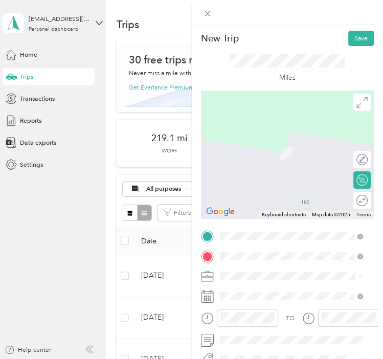
click at [285, 295] on span "[GEOGRAPHIC_DATA][US_STATE], [GEOGRAPHIC_DATA]" at bounding box center [298, 291] width 122 height 15
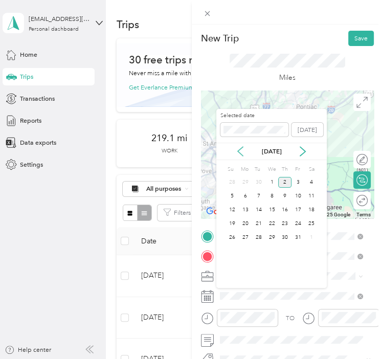
click at [239, 153] on icon at bounding box center [240, 151] width 10 height 10
